Goal: Task Accomplishment & Management: Manage account settings

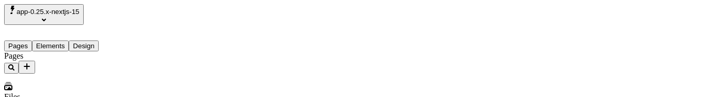
type input "/page"
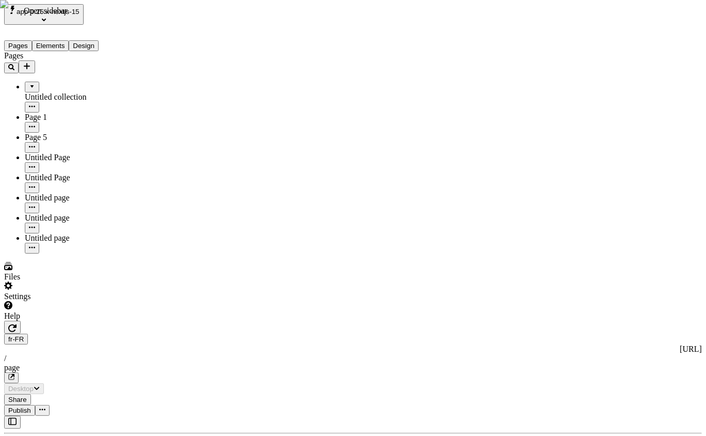
click at [11, 96] on icon "button" at bounding box center [12, 421] width 8 height 8
click at [81, 96] on div "Settings" at bounding box center [66, 292] width 124 height 20
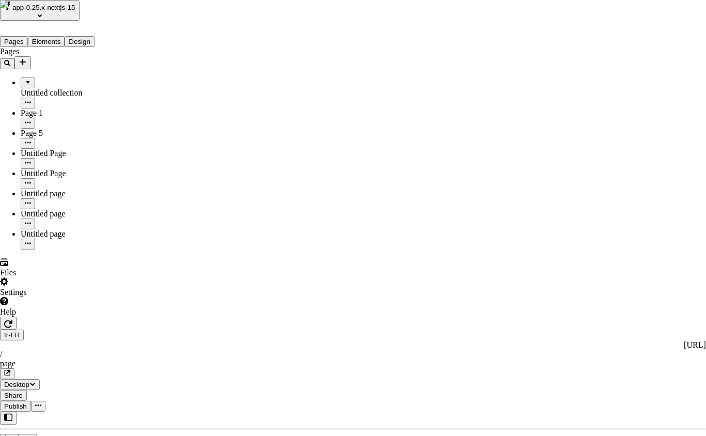
drag, startPoint x: 588, startPoint y: 54, endPoint x: 461, endPoint y: 199, distance: 192.6
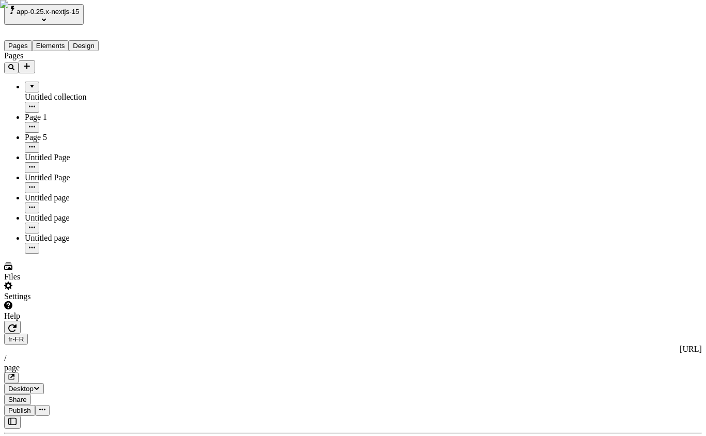
click at [12, 96] on icon "button" at bounding box center [12, 421] width 8 height 8
click at [69, 96] on div "Settings" at bounding box center [66, 292] width 124 height 20
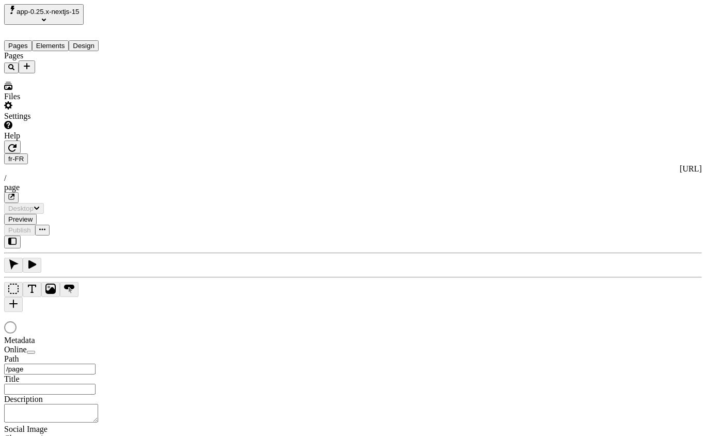
type input "/page"
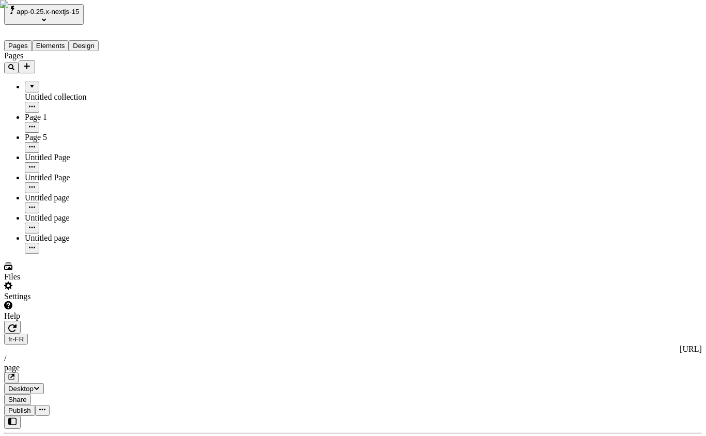
click at [90, 301] on div "Settings" at bounding box center [66, 292] width 124 height 20
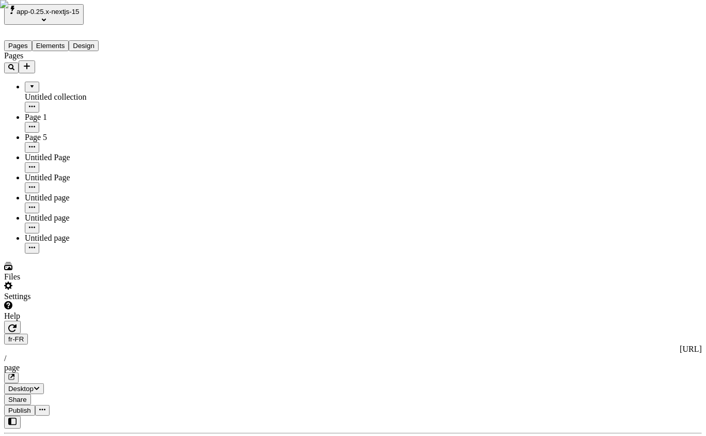
click at [80, 15] on span "app-0.25.x-nextjs-15" at bounding box center [48, 12] width 63 height 8
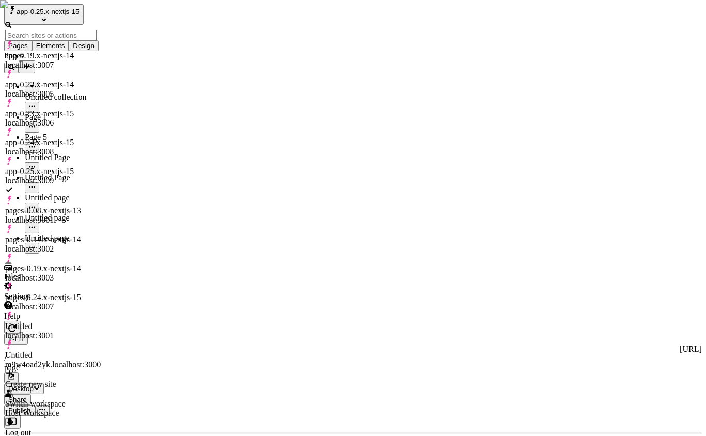
click at [96, 340] on div "Untitled m9w4oad2yk.localhost:3000" at bounding box center [53, 354] width 96 height 29
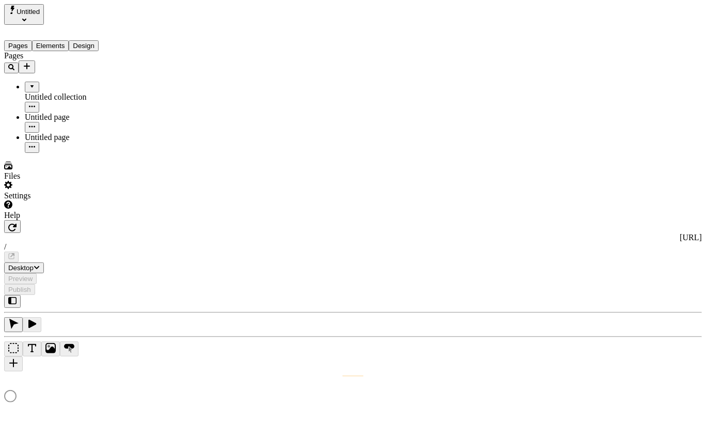
type input "/page-2"
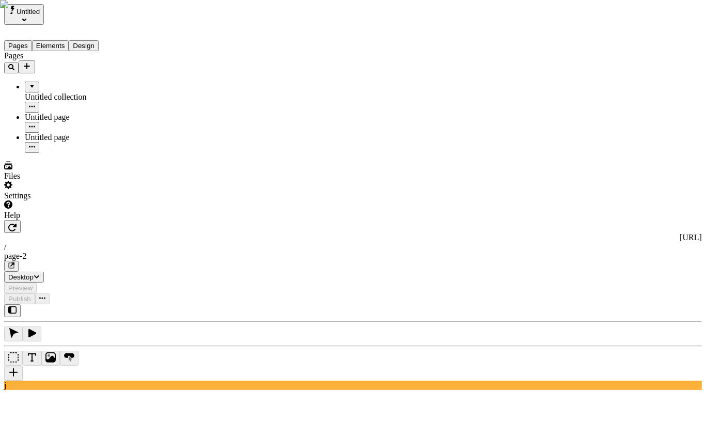
click at [59, 153] on div "Pages Untitled collection Untitled page Untitled page" at bounding box center [66, 102] width 124 height 102
click at [104, 200] on div "Settings" at bounding box center [66, 191] width 124 height 20
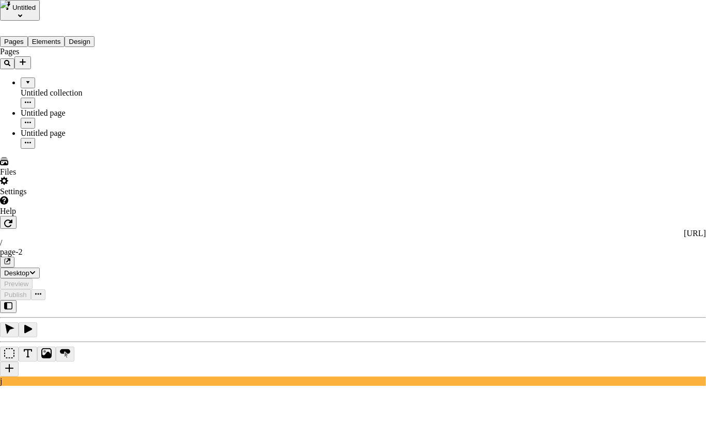
type input "test"
type input "t"
type input "Page 3"
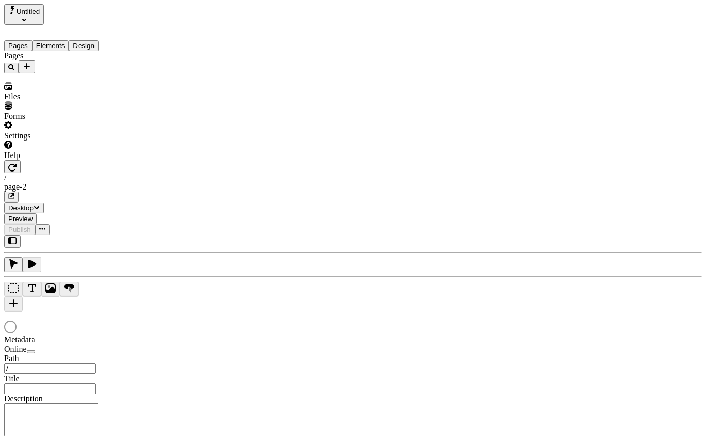
type input "/page-2"
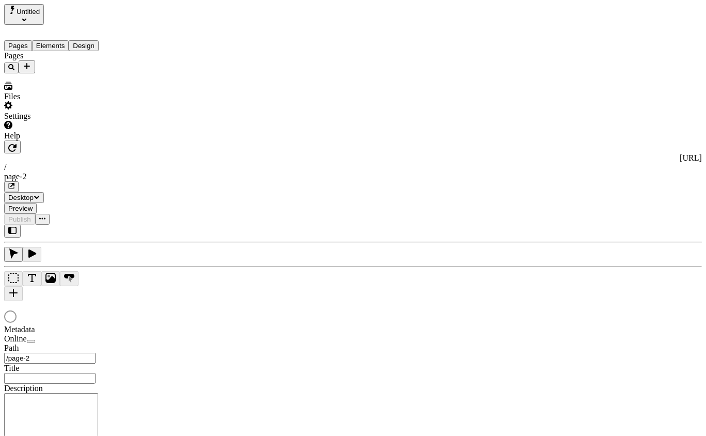
type input "asdfasdf"
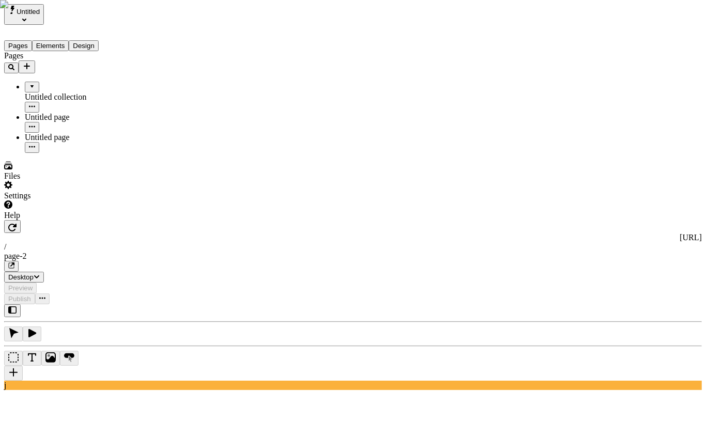
click at [70, 153] on div "Pages Untitled collection Untitled page Untitled page" at bounding box center [66, 102] width 124 height 102
click at [51, 200] on div "Settings" at bounding box center [66, 191] width 124 height 20
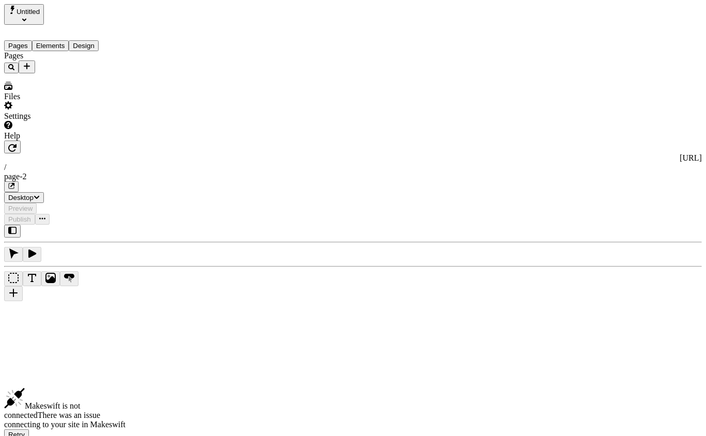
click at [60, 121] on div "Settings" at bounding box center [66, 111] width 124 height 20
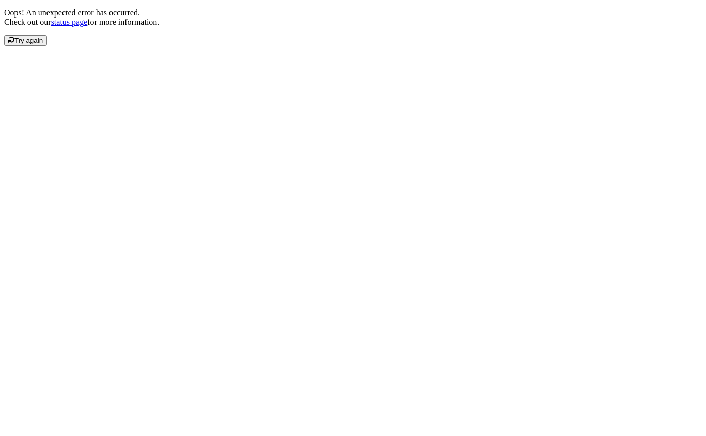
click at [245, 46] on div "Oops! An unexpected error has occurred. Check out our status page for more info…" at bounding box center [353, 27] width 698 height 38
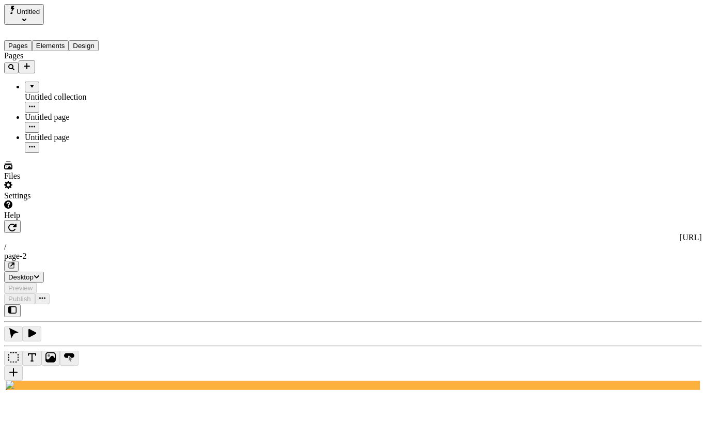
click at [79, 153] on div "Pages Untitled collection Untitled page Untitled page" at bounding box center [66, 102] width 124 height 102
click at [71, 200] on div "Settings" at bounding box center [66, 191] width 124 height 20
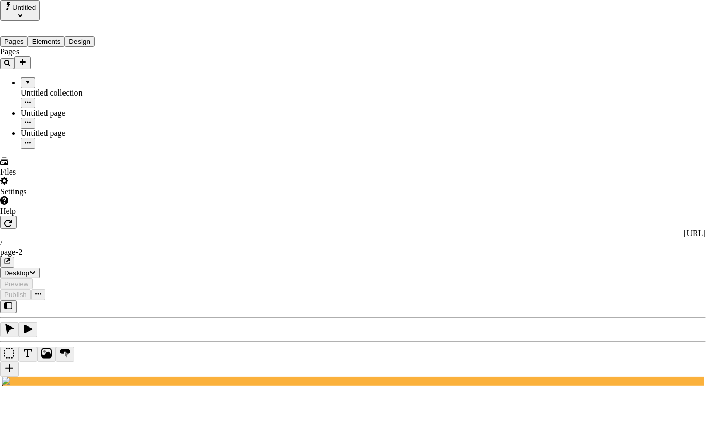
type input "w"
type input "wjaskdlf"
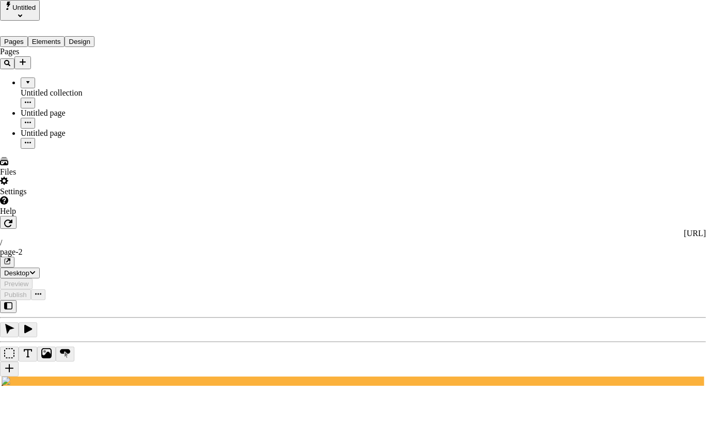
drag, startPoint x: 373, startPoint y: 146, endPoint x: 413, endPoint y: 153, distance: 40.9
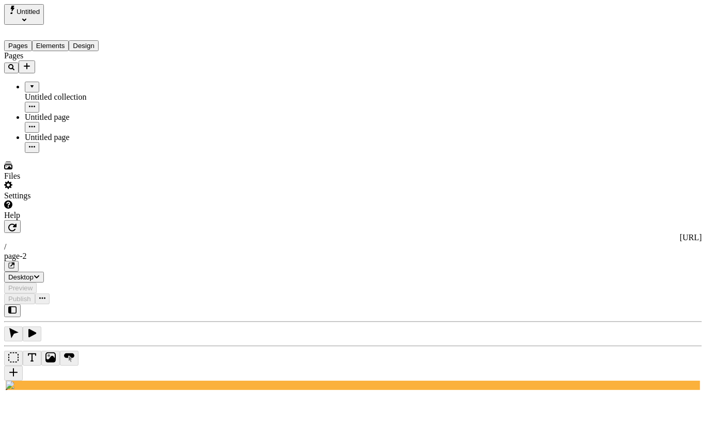
click at [83, 153] on div "Pages Untitled collection Untitled page Untitled page" at bounding box center [66, 102] width 124 height 102
click at [54, 200] on div "Settings" at bounding box center [66, 191] width 124 height 20
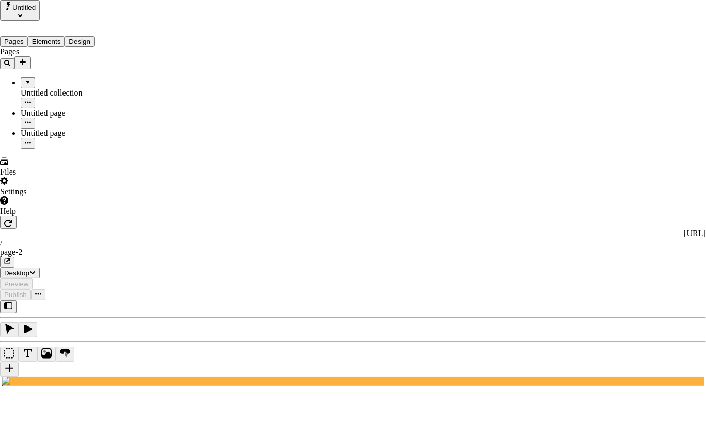
drag, startPoint x: 591, startPoint y: 59, endPoint x: 366, endPoint y: 66, distance: 224.9
drag, startPoint x: 260, startPoint y: 208, endPoint x: 252, endPoint y: 206, distance: 8.5
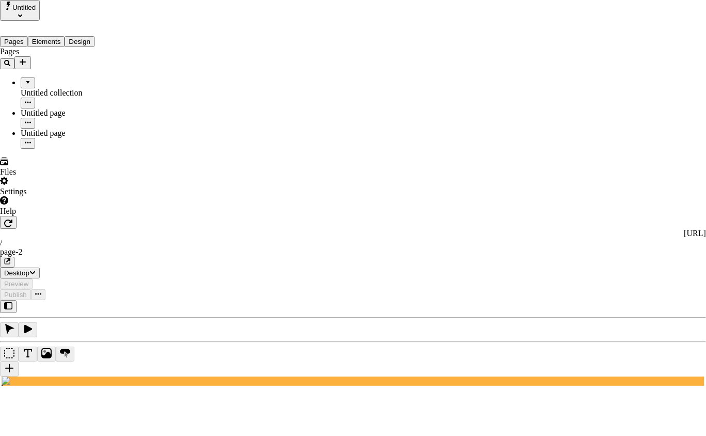
type input "test"
type input "Page 3"
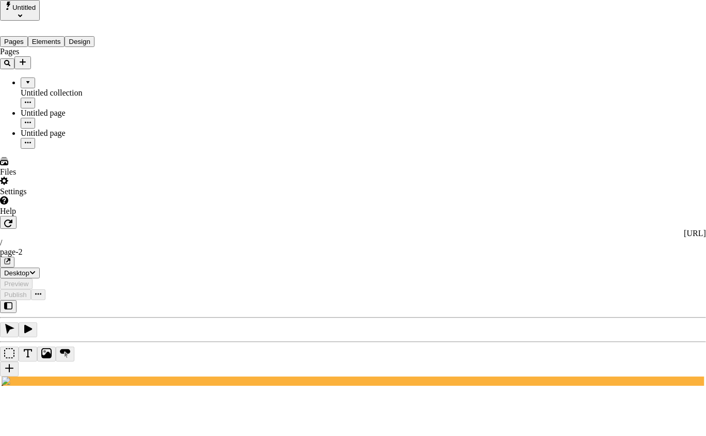
type input "Untitled page"
type input "testa"
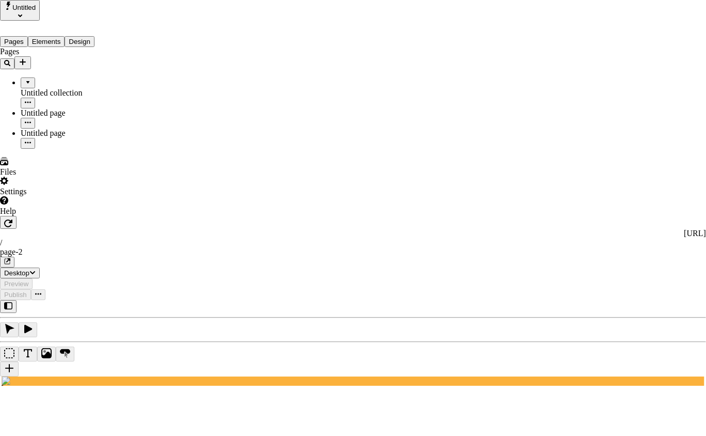
type input "josh"
type input "o"
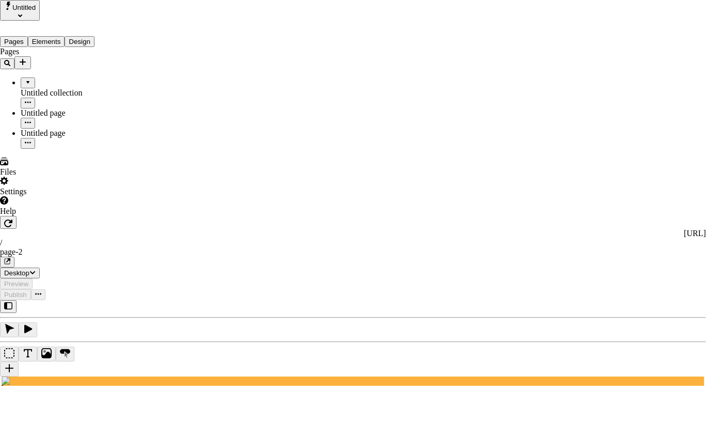
type input "Untitled page"
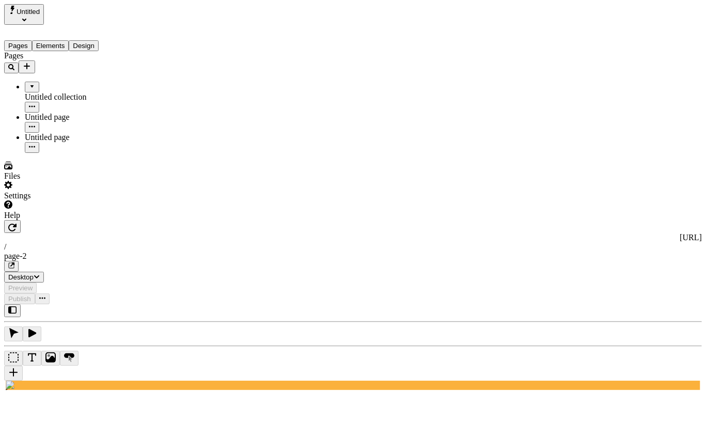
click at [23, 13] on span "Untitled" at bounding box center [28, 12] width 23 height 8
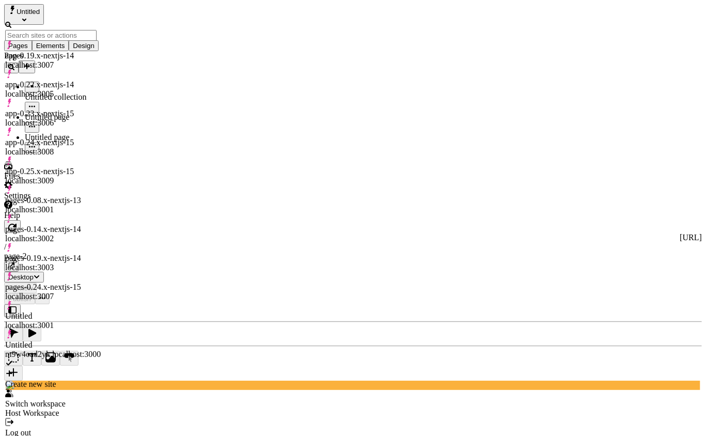
click at [82, 167] on div "app-0.25.x-nextjs-15 localhost:3009" at bounding box center [53, 176] width 96 height 19
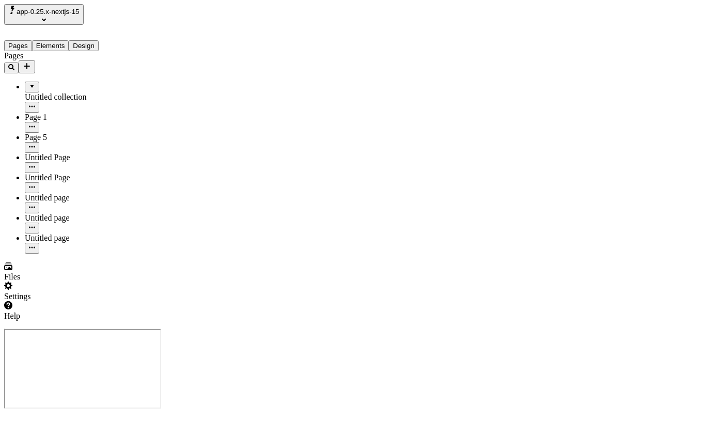
click at [98, 301] on div "Settings" at bounding box center [66, 292] width 124 height 20
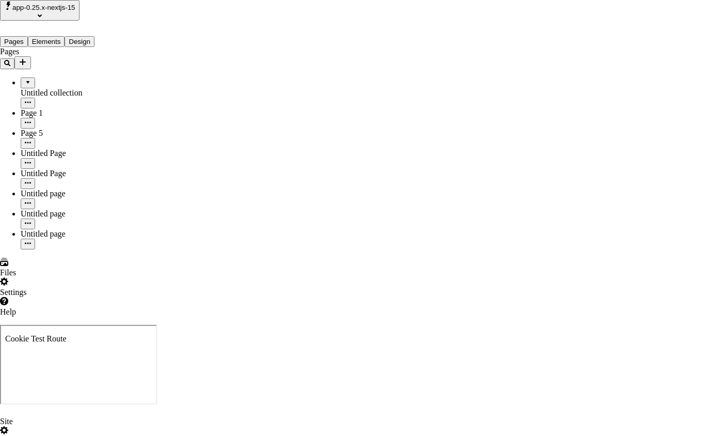
type input "/page"
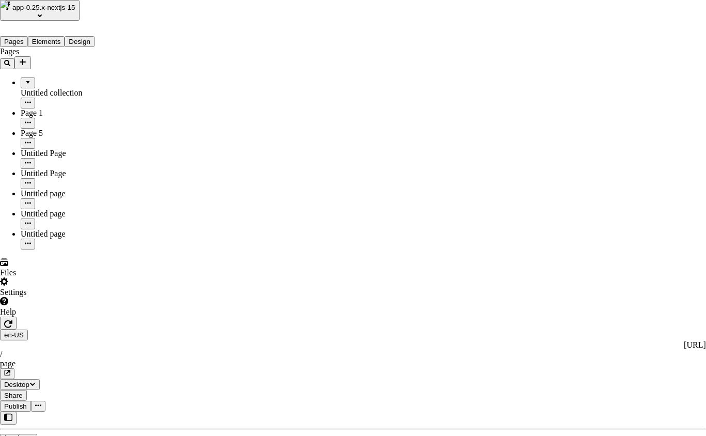
drag, startPoint x: 36, startPoint y: 235, endPoint x: 48, endPoint y: 86, distance: 148.8
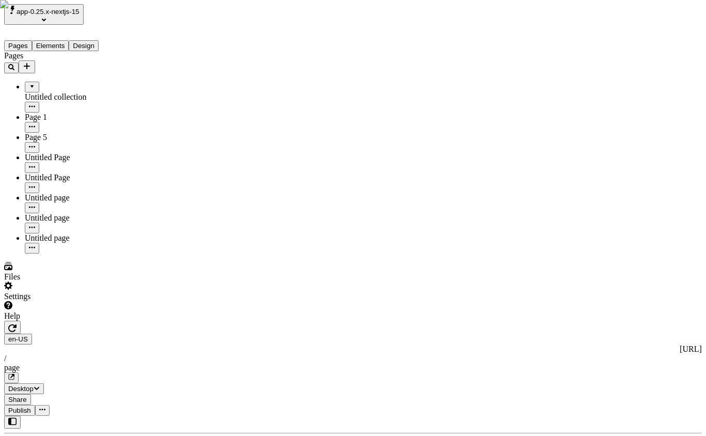
click at [64, 15] on span "app-0.25.x-nextjs-15" at bounding box center [48, 12] width 63 height 8
click at [81, 60] on div "josh's Workspace4" at bounding box center [61, 64] width 113 height 9
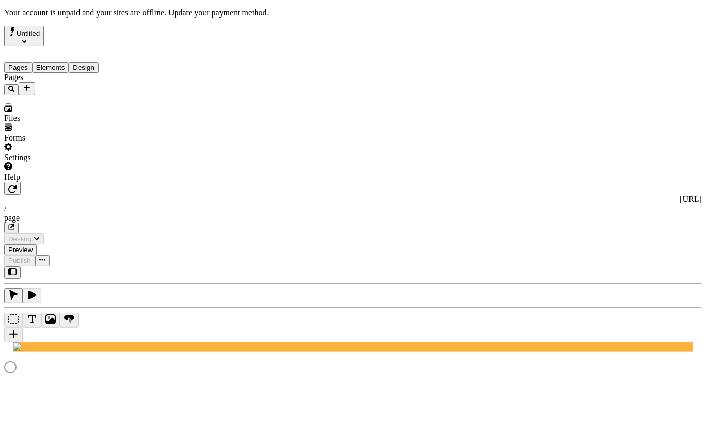
type input "tttttttttttt"
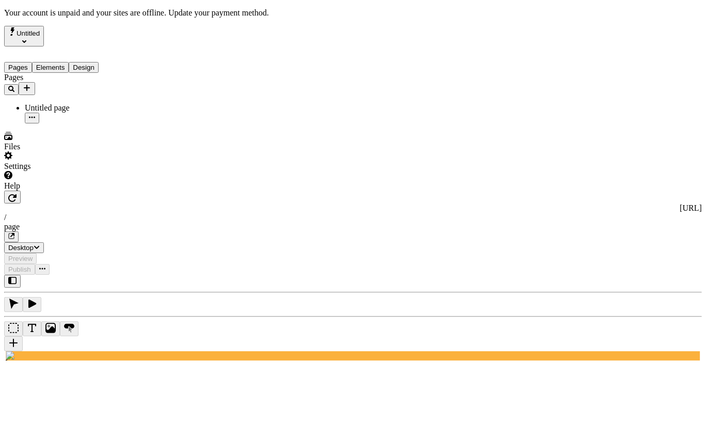
click at [105, 171] on div "Settings" at bounding box center [66, 161] width 124 height 20
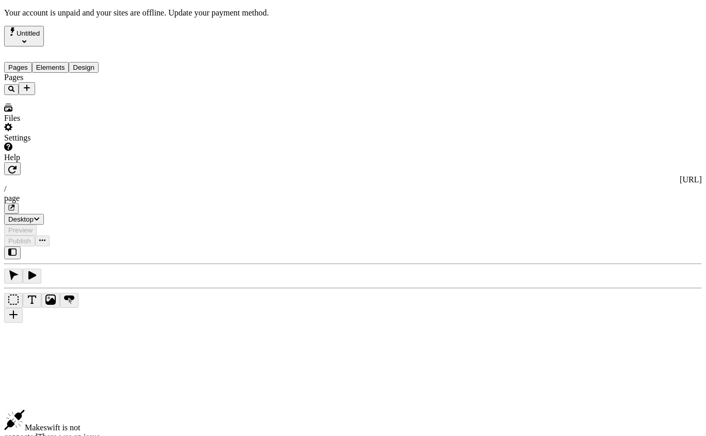
click at [83, 143] on div "Settings" at bounding box center [66, 133] width 124 height 20
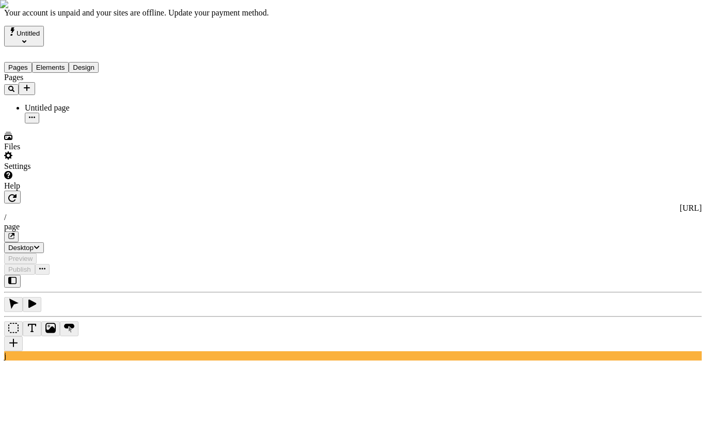
click at [58, 171] on div "Settings" at bounding box center [66, 161] width 124 height 20
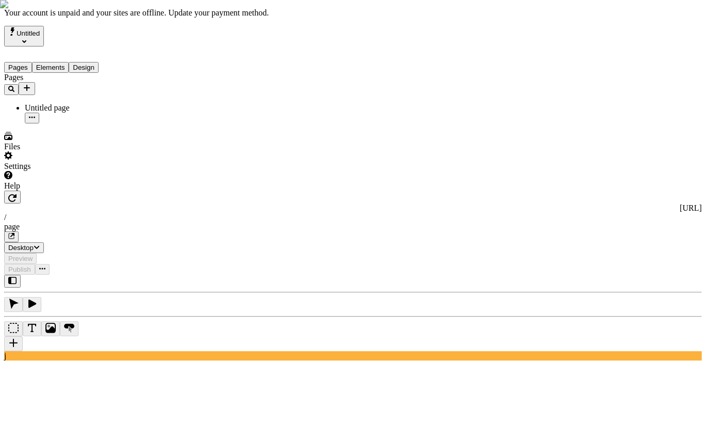
click at [39, 32] on span "Untitled" at bounding box center [28, 33] width 23 height 8
click at [47, 191] on div "Help" at bounding box center [66, 181] width 124 height 20
click at [40, 32] on span "Untitled" at bounding box center [28, 33] width 23 height 8
click at [73, 90] on div "Templates Workspace" at bounding box center [61, 94] width 113 height 9
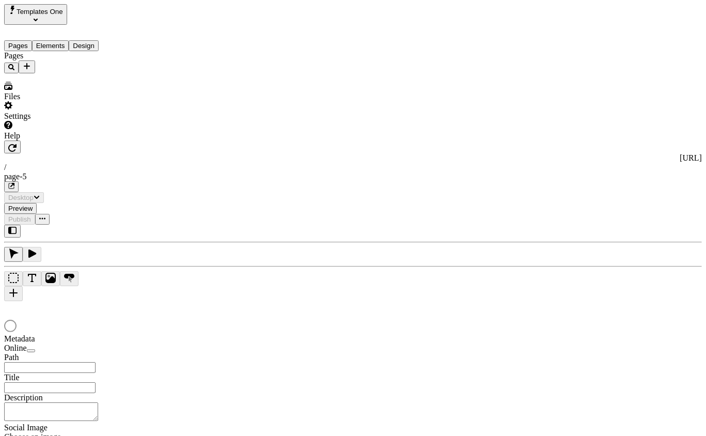
type input "/page-5"
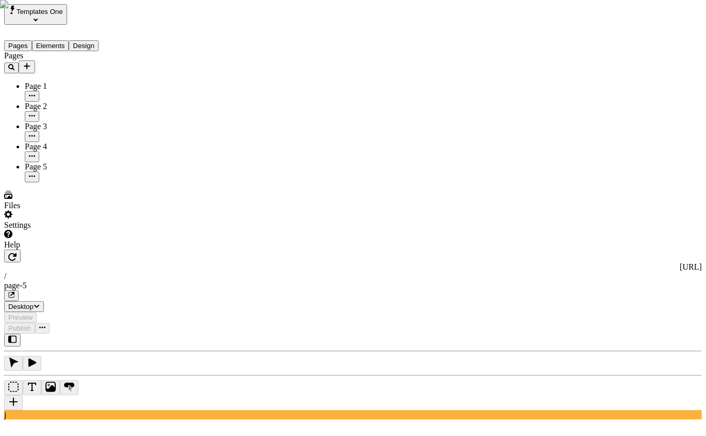
click at [104, 230] on div "Settings" at bounding box center [66, 220] width 124 height 20
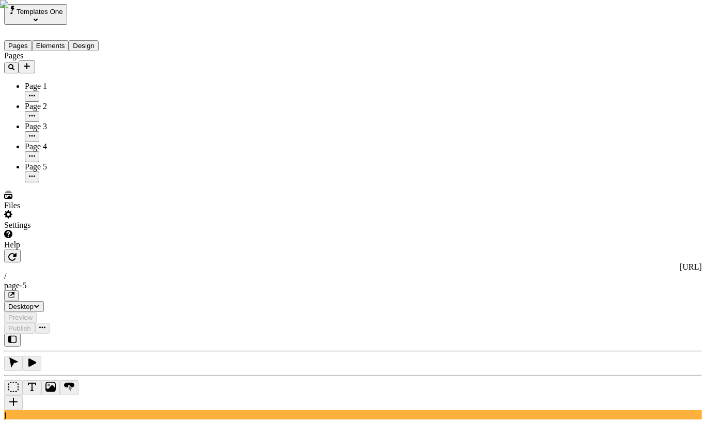
click at [77, 230] on div "Settings" at bounding box center [66, 220] width 124 height 20
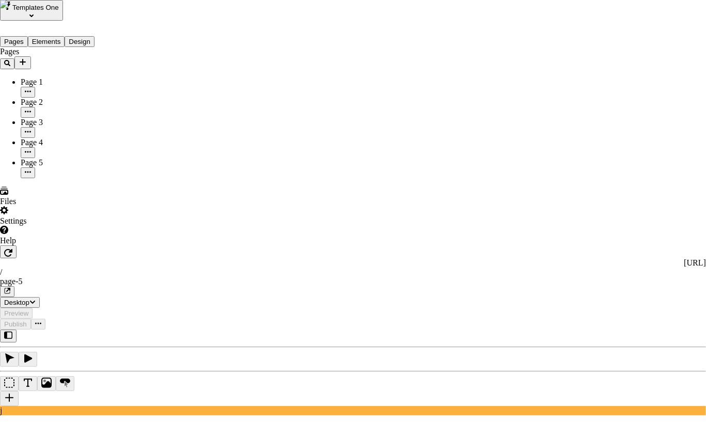
drag, startPoint x: 371, startPoint y: 237, endPoint x: 377, endPoint y: 249, distance: 13.2
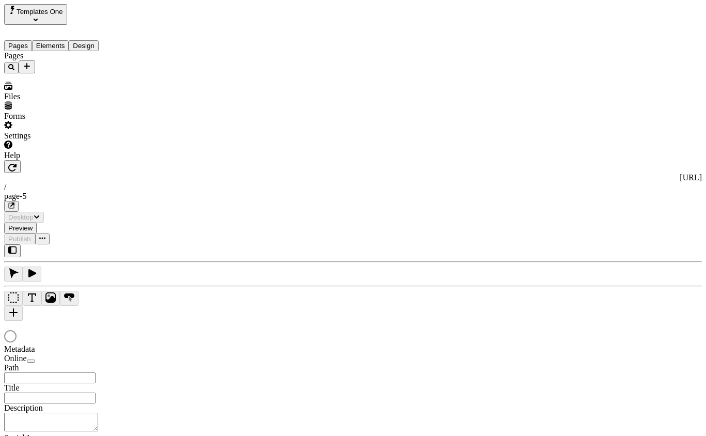
type input "/page-5"
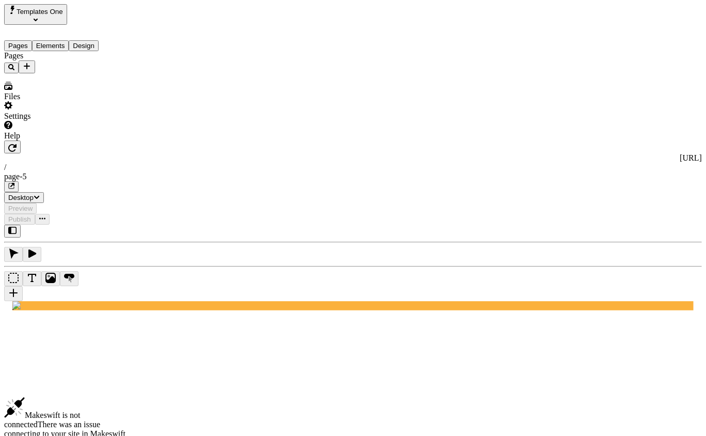
click at [53, 121] on div "Settings" at bounding box center [66, 111] width 124 height 20
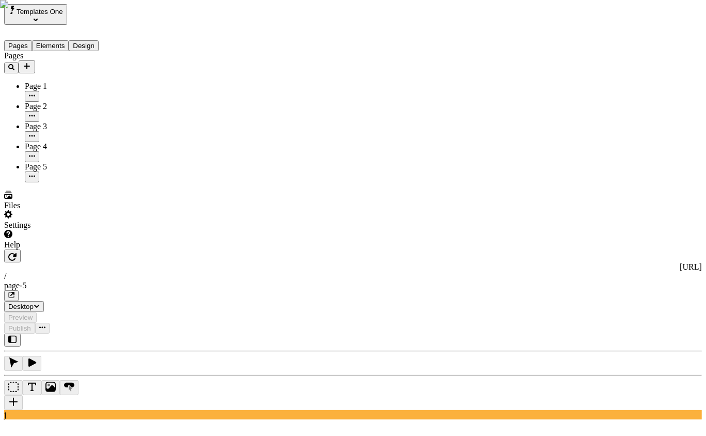
click at [65, 230] on div "Settings" at bounding box center [66, 220] width 124 height 20
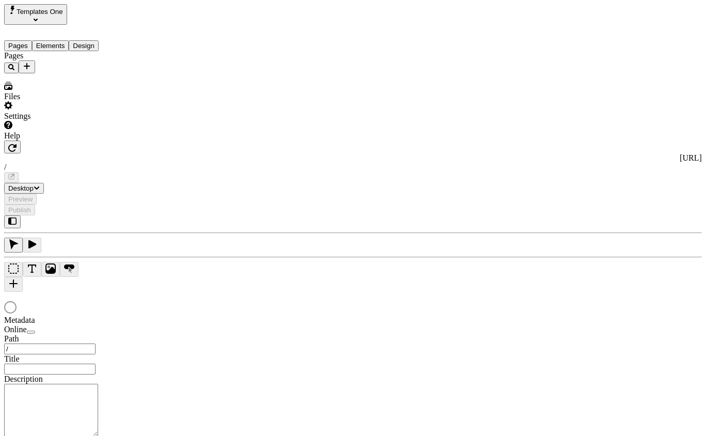
click at [87, 121] on div "Settings" at bounding box center [66, 111] width 124 height 20
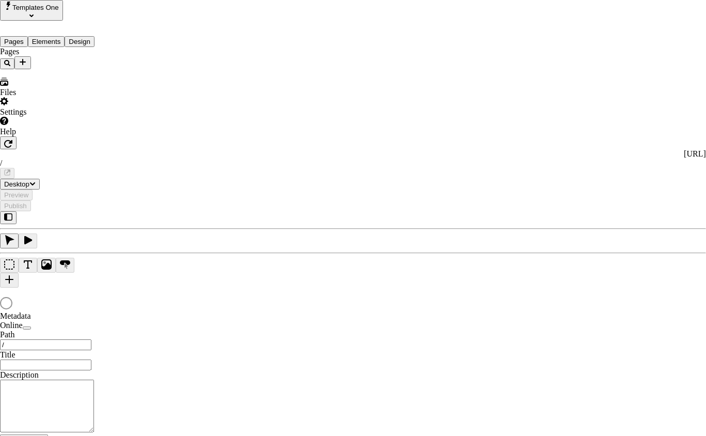
type input "/page-5"
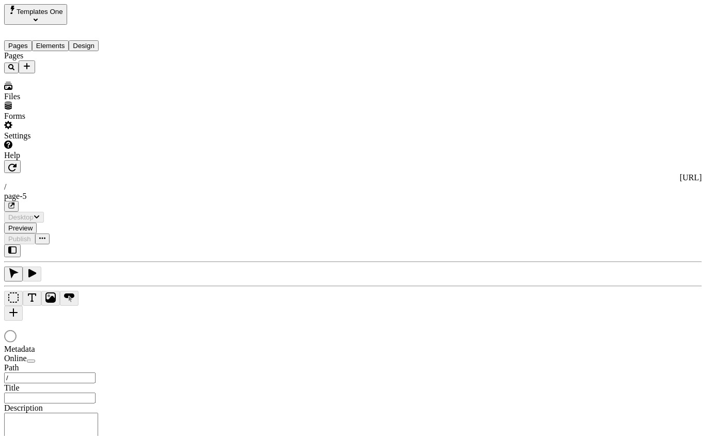
type input "/page-5"
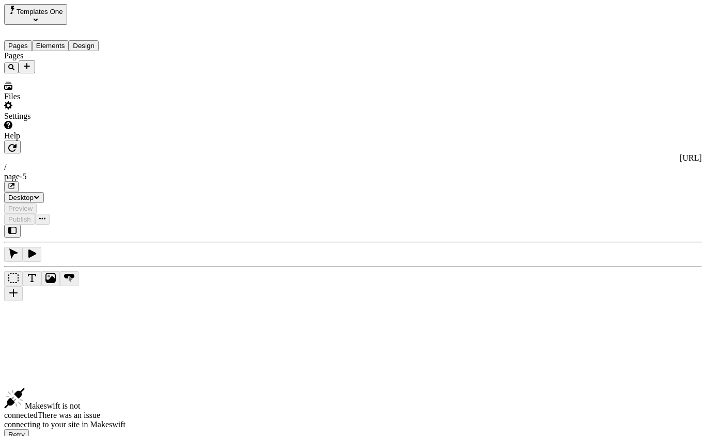
click at [90, 121] on div "Settings" at bounding box center [66, 111] width 124 height 20
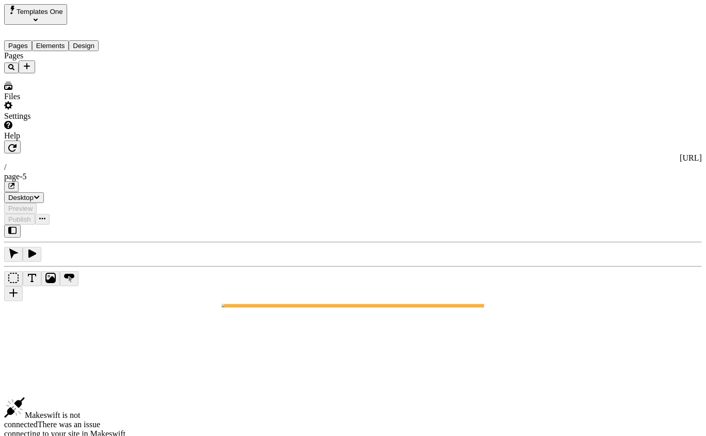
click at [64, 121] on div "Settings" at bounding box center [66, 111] width 124 height 20
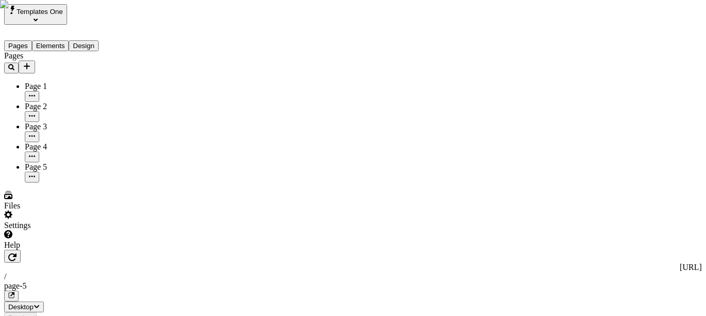
click at [85, 182] on div "Pages Page 1 Page 2 Page 3 Page 4 Page 5" at bounding box center [66, 116] width 124 height 131
click at [64, 230] on div "Settings" at bounding box center [66, 220] width 124 height 20
click at [55, 230] on div "Settings" at bounding box center [66, 220] width 124 height 20
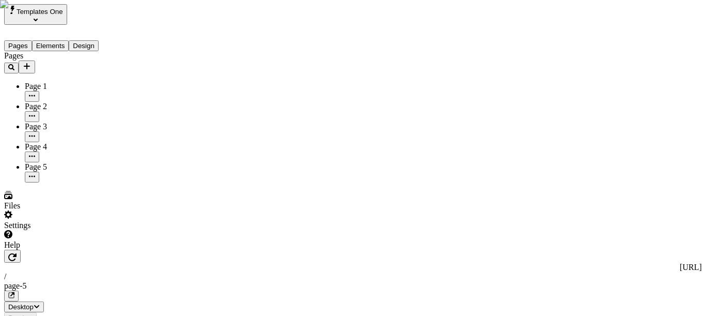
click at [69, 230] on div "Settings" at bounding box center [66, 220] width 124 height 20
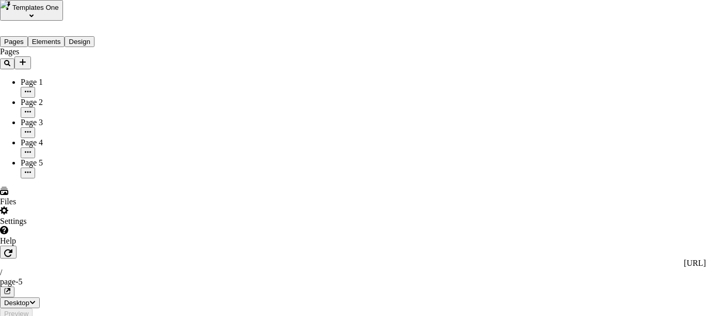
drag, startPoint x: 463, startPoint y: 185, endPoint x: 473, endPoint y: 158, distance: 29.8
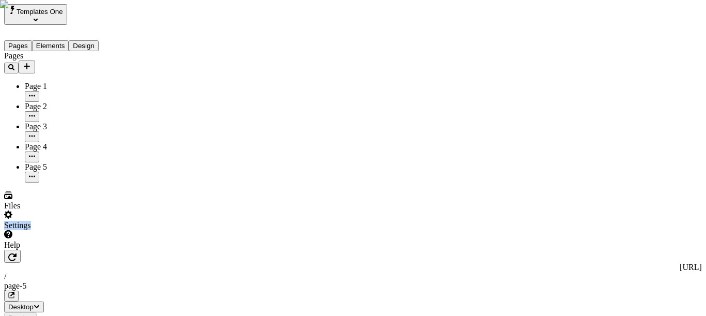
click at [83, 230] on div "Settings" at bounding box center [66, 220] width 124 height 20
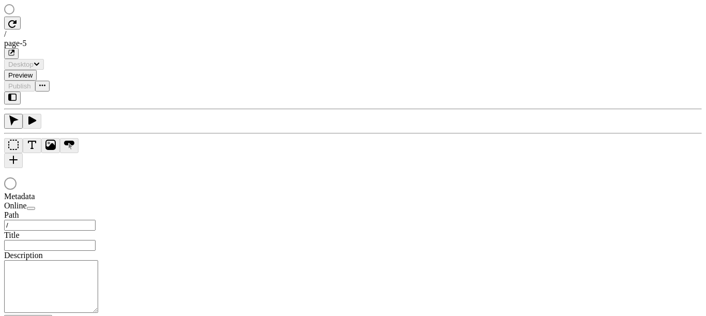
type input "/page-5"
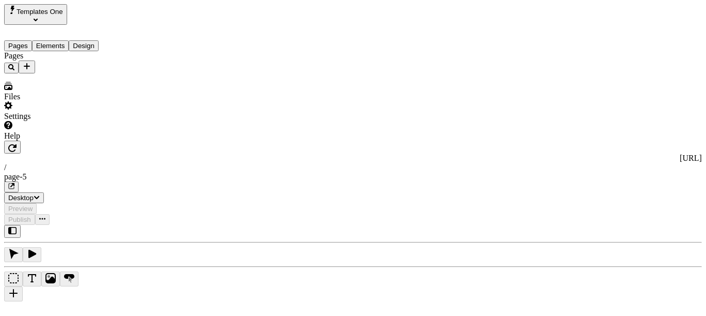
click at [96, 141] on div "Files Settings Help" at bounding box center [66, 111] width 124 height 59
click at [94, 121] on div "Settings" at bounding box center [66, 111] width 124 height 20
